Goal: Find specific fact

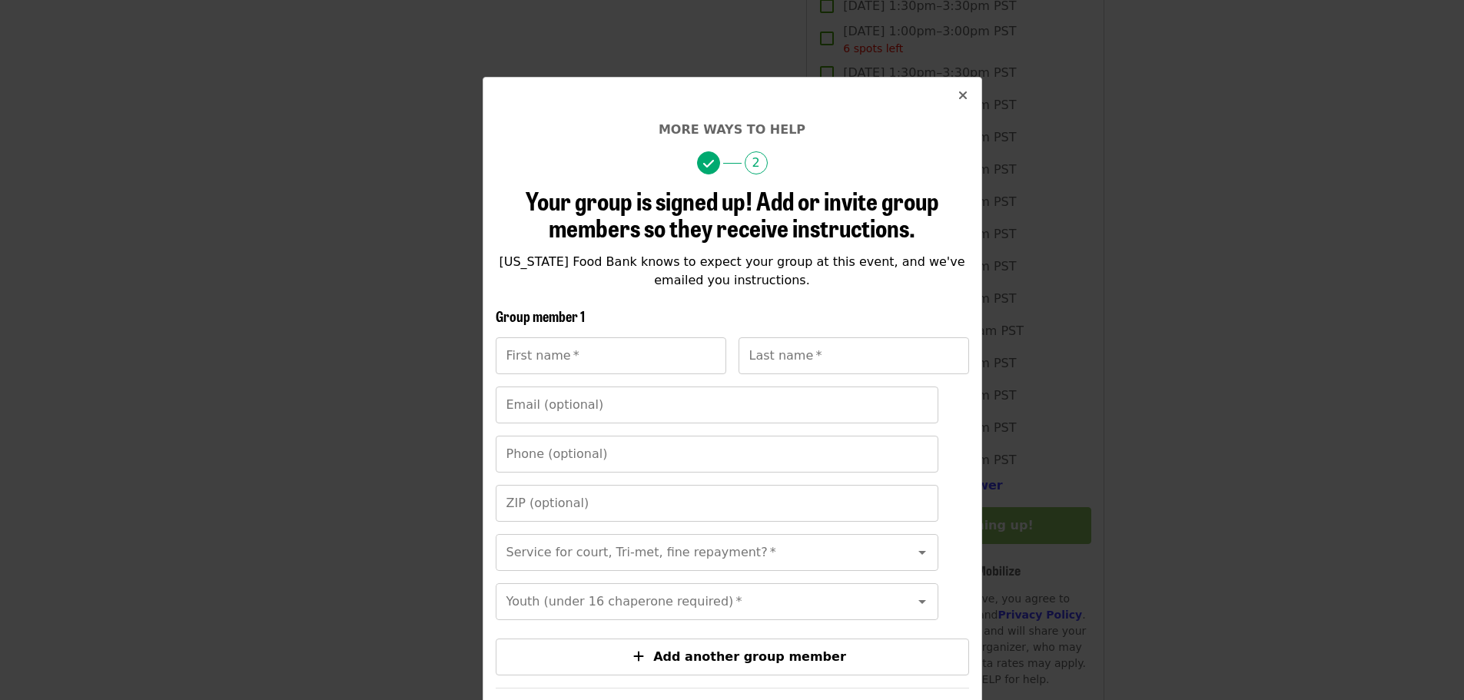
scroll to position [140, 0]
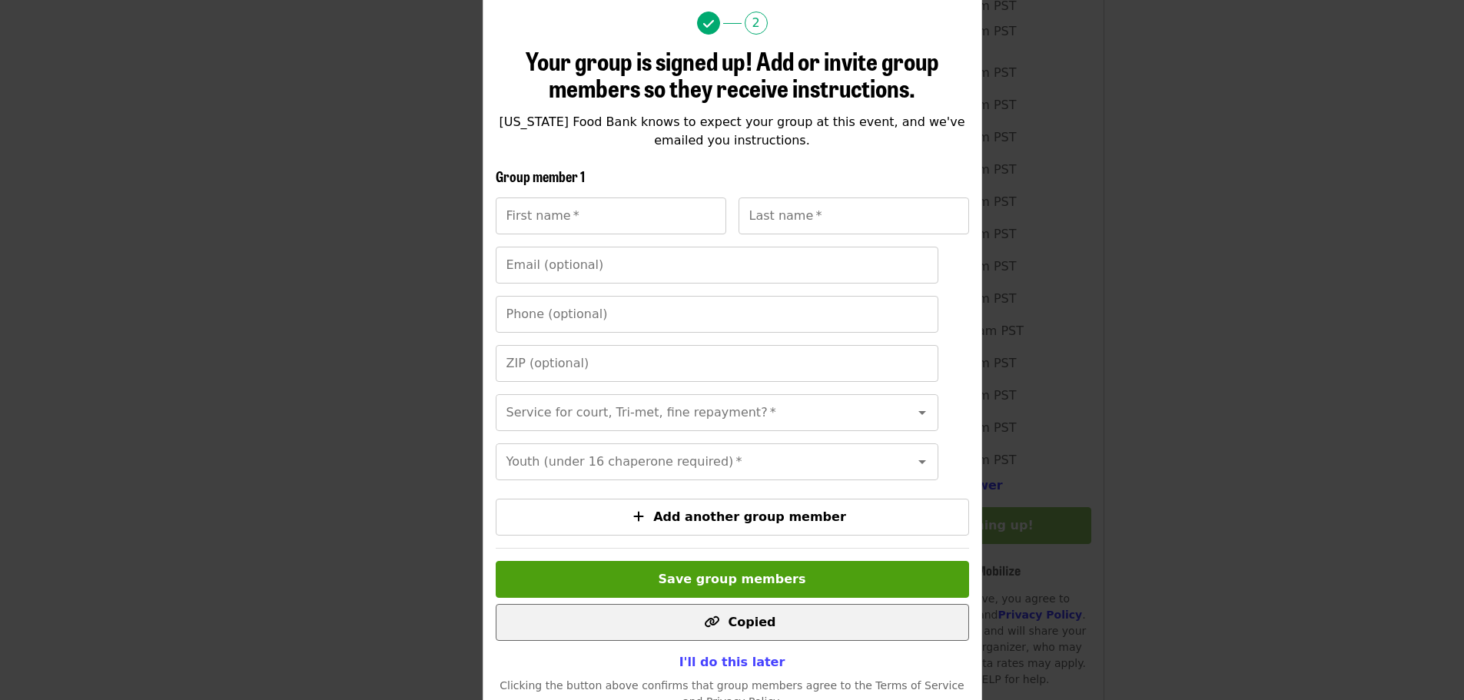
click at [741, 629] on span "Copied" at bounding box center [752, 622] width 48 height 15
click at [740, 629] on span "Copied" at bounding box center [752, 622] width 48 height 15
click at [758, 641] on button "Copied" at bounding box center [732, 622] width 473 height 37
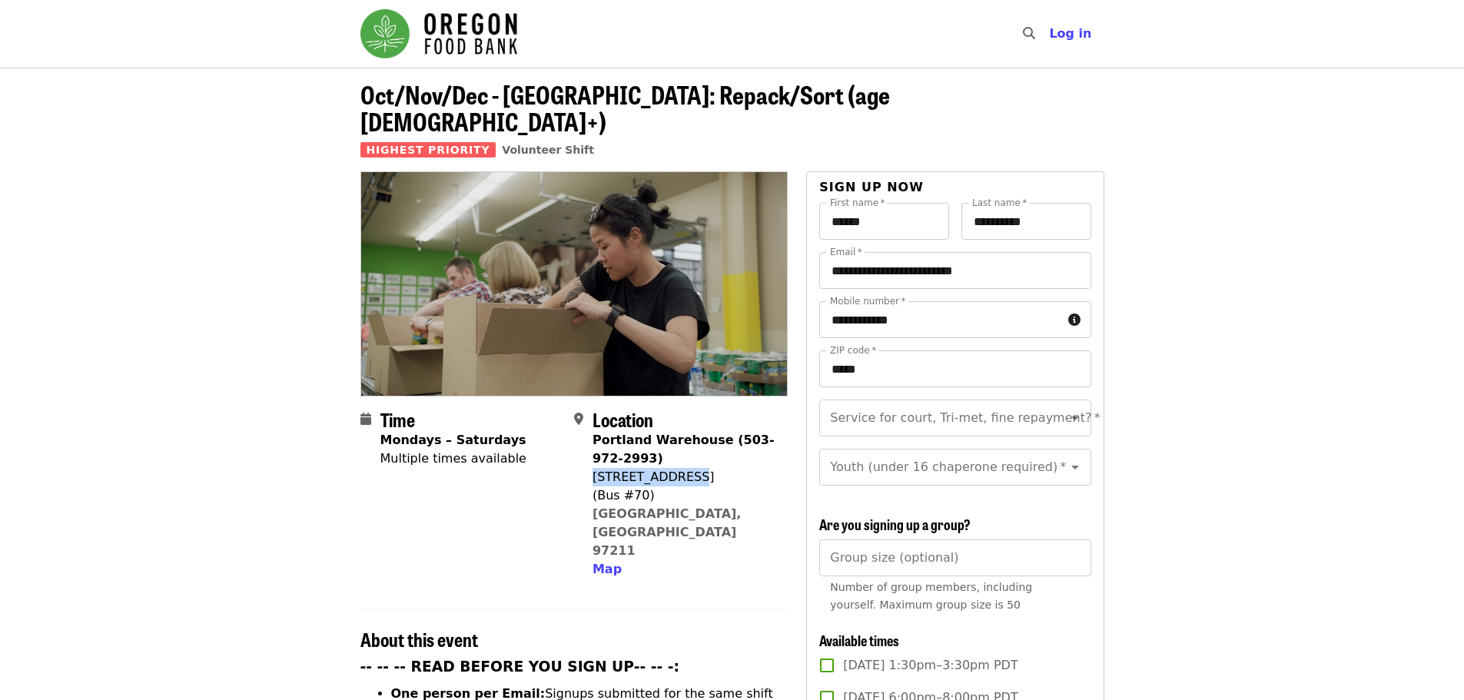
drag, startPoint x: 685, startPoint y: 446, endPoint x: 595, endPoint y: 452, distance: 90.8
click at [595, 468] on div "[STREET_ADDRESS]" at bounding box center [683, 477] width 183 height 18
drag, startPoint x: 707, startPoint y: 489, endPoint x: 592, endPoint y: 452, distance: 120.3
click at [592, 452] on div "Portland Warehouse (503-972-2993) 7900 NE 33rd Dr (Bus #70) Portland, OR 97211 …" at bounding box center [683, 505] width 183 height 148
copy span "7900 NE 33rd Dr (Bus #70) Portland, OR 97211"
